Goal: Check status: Check status

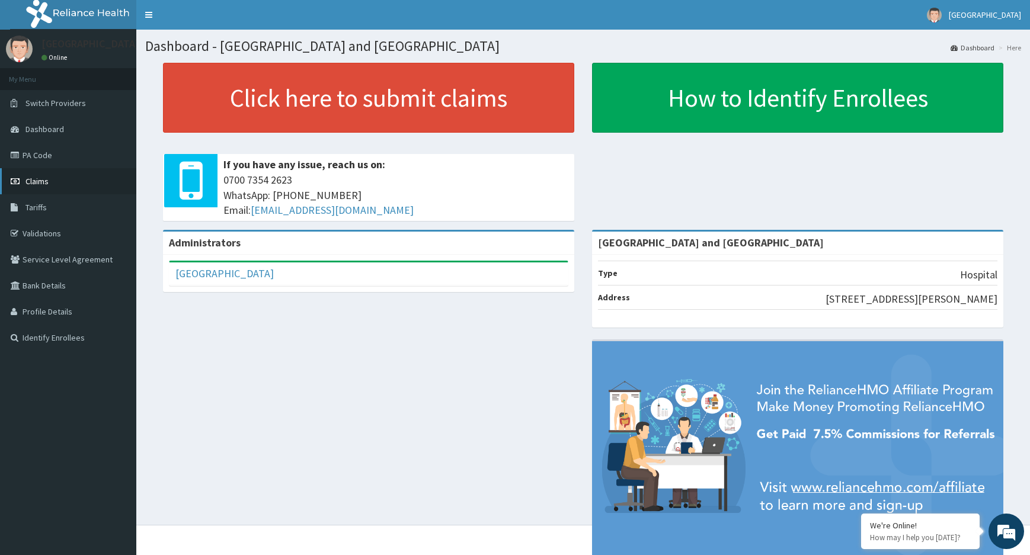
click at [50, 177] on link "Claims" at bounding box center [68, 181] width 136 height 26
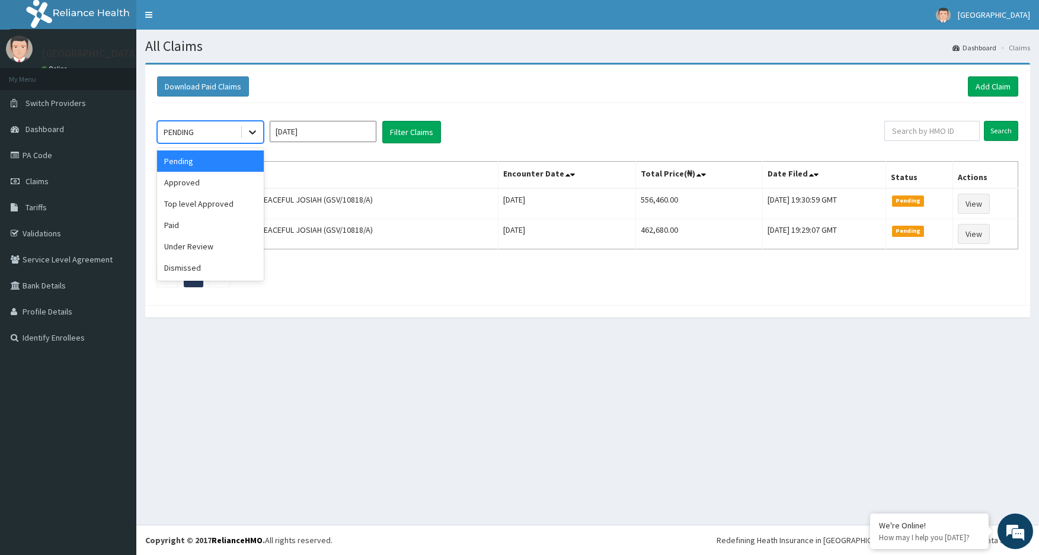
click at [248, 125] on div at bounding box center [252, 131] width 21 height 21
click at [204, 181] on div "Approved" at bounding box center [210, 182] width 107 height 21
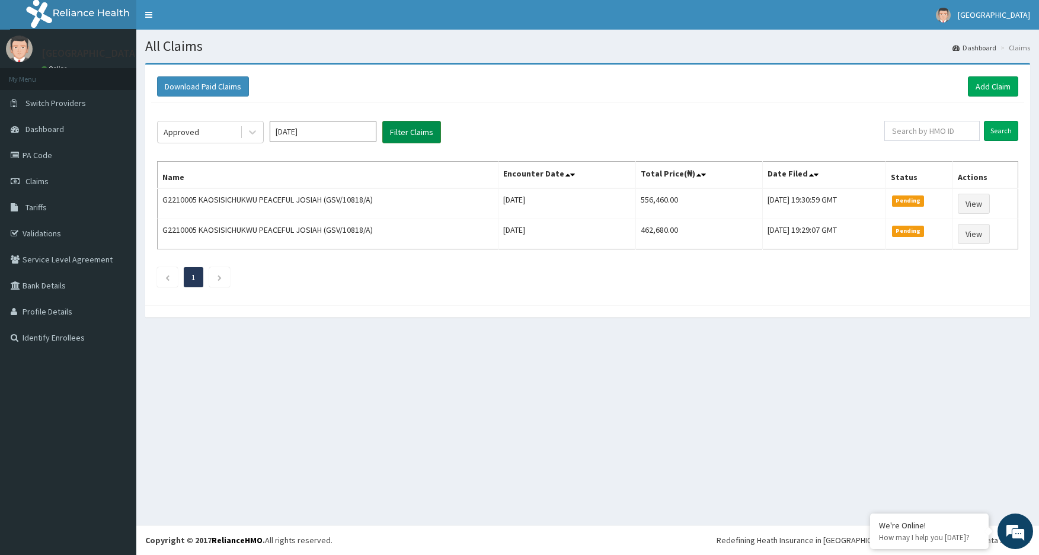
click at [425, 135] on button "Filter Claims" at bounding box center [411, 132] width 59 height 23
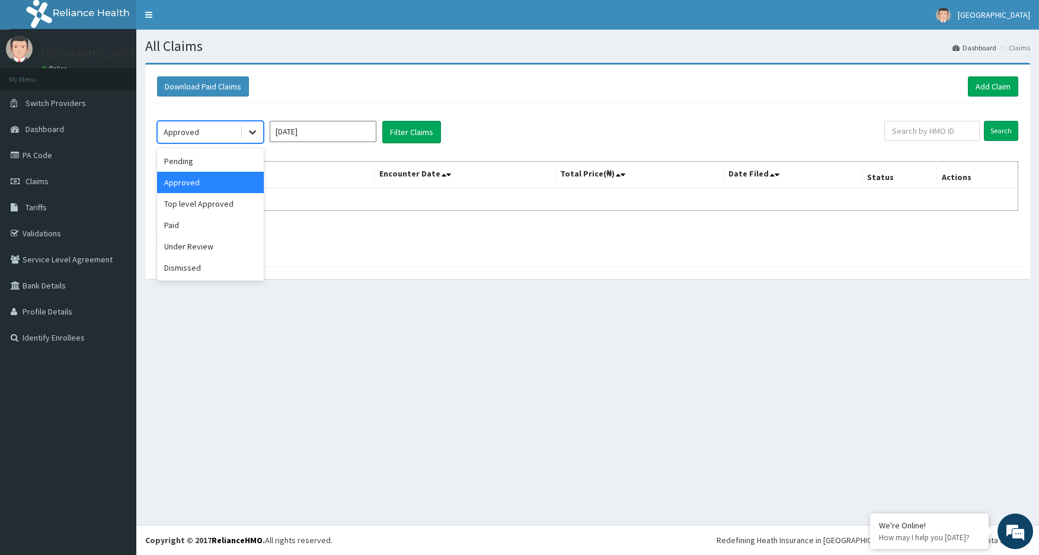
click at [253, 132] on icon at bounding box center [253, 132] width 12 height 12
click at [196, 252] on div "Under Review" at bounding box center [210, 246] width 107 height 21
click at [404, 130] on button "Filter Claims" at bounding box center [411, 132] width 59 height 23
